Goal: Task Accomplishment & Management: Manage account settings

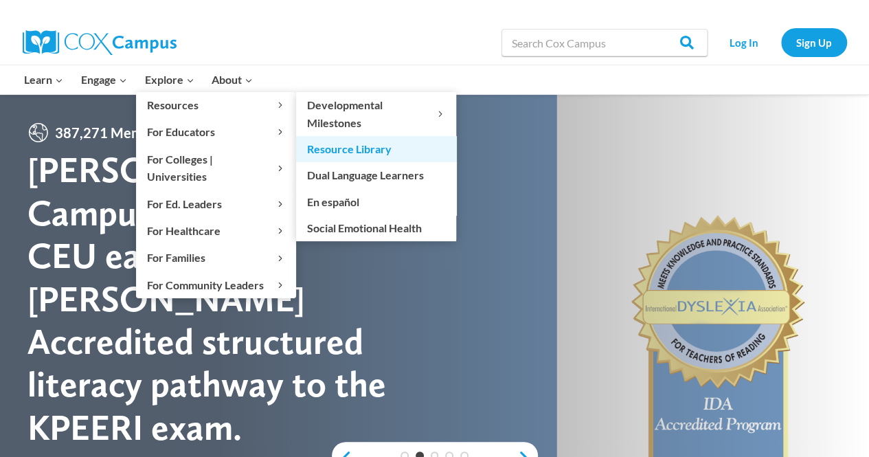
click at [330, 150] on link "Resource Library" at bounding box center [376, 149] width 160 height 26
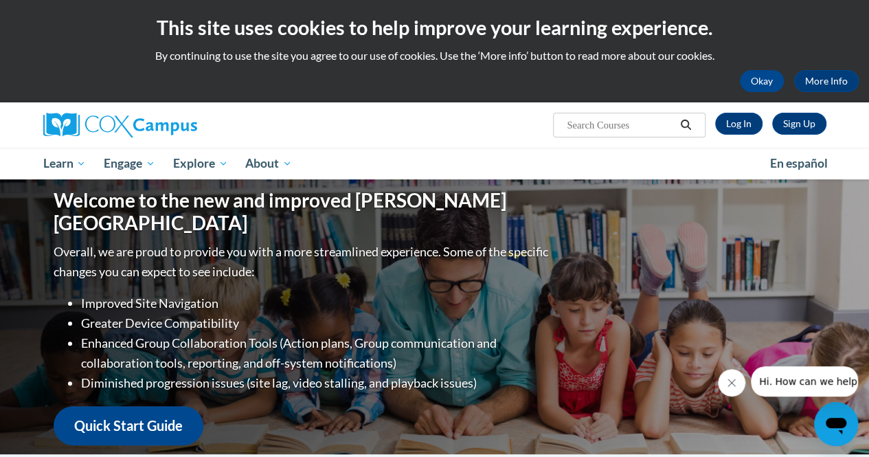
click at [632, 122] on input "Search..." at bounding box center [620, 125] width 110 height 16
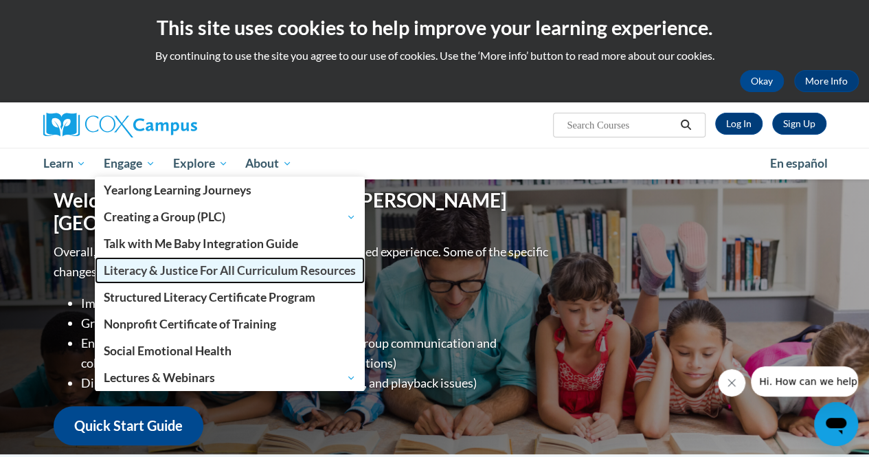
click at [173, 274] on span "Literacy & Justice For All Curriculum Resources" at bounding box center [230, 270] width 252 height 14
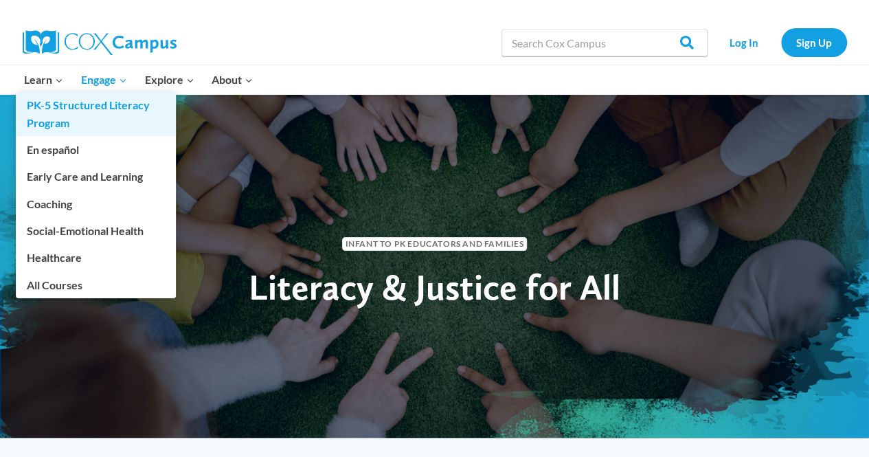
click at [63, 113] on link "PK-5 Structured Literacy Program" at bounding box center [96, 114] width 160 height 44
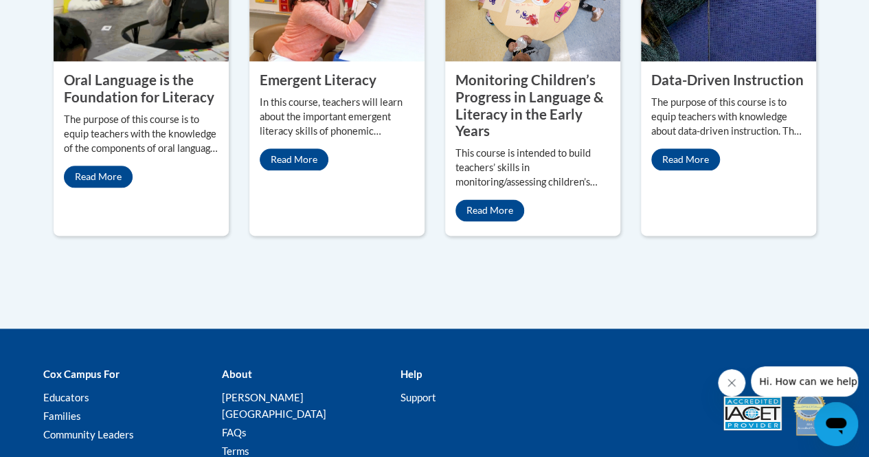
scroll to position [901, 0]
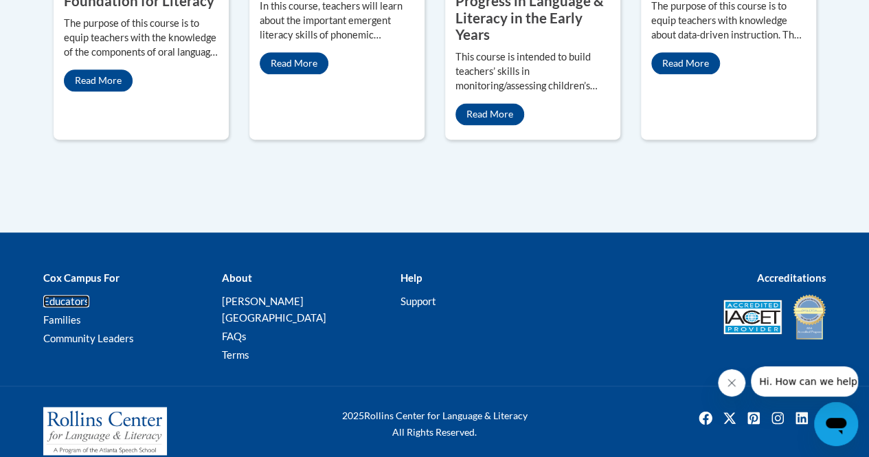
click at [76, 298] on link "Educators" at bounding box center [66, 301] width 46 height 12
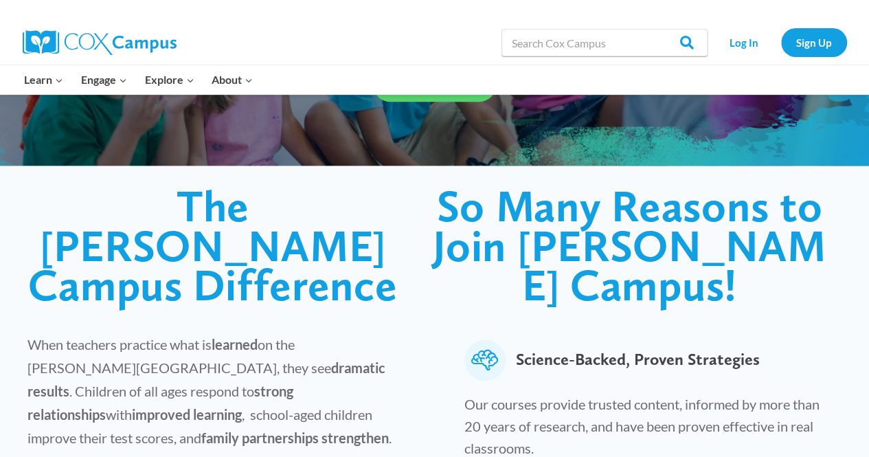
scroll to position [275, 0]
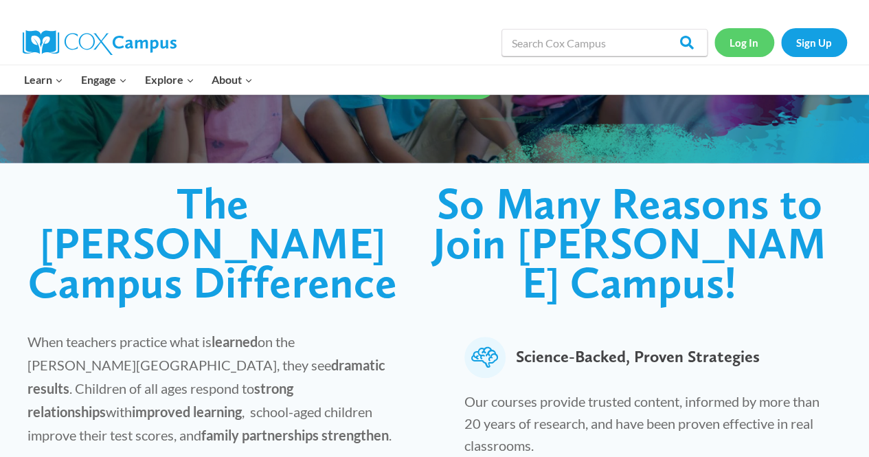
click at [742, 43] on link "Log In" at bounding box center [744, 42] width 60 height 28
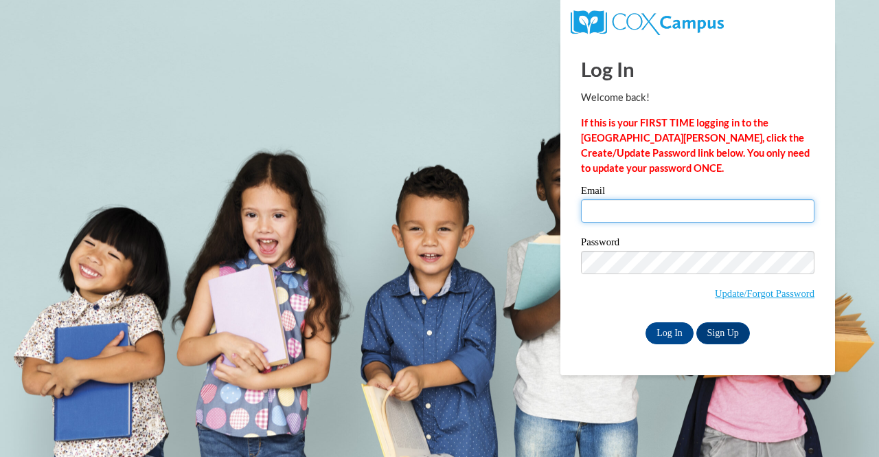
click at [648, 211] on input "Email" at bounding box center [697, 210] width 233 height 23
type input "rbutler@rabuncountyschools.org"
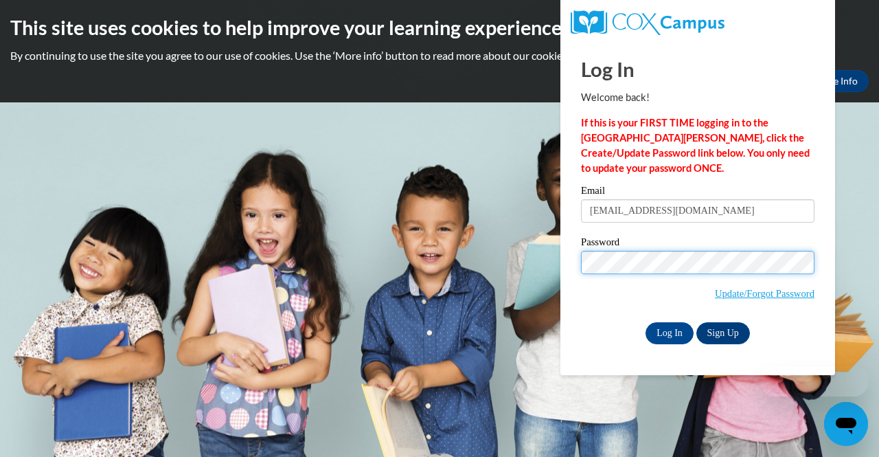
click at [645, 322] on input "Log In" at bounding box center [669, 333] width 48 height 22
